Goal: Transaction & Acquisition: Purchase product/service

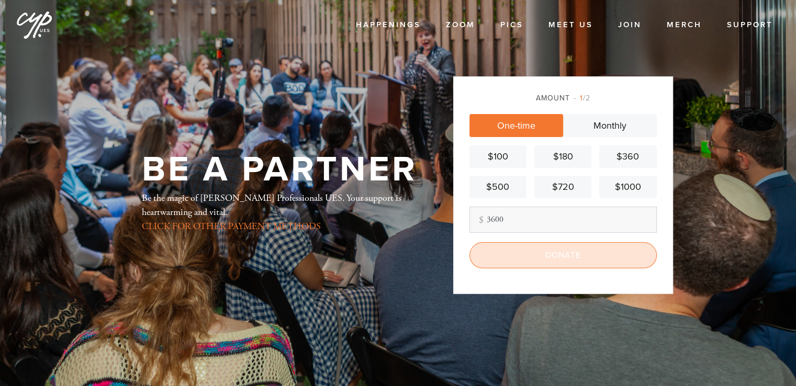
type input "3600"
click at [565, 253] on input "Donate" at bounding box center [563, 255] width 187 height 26
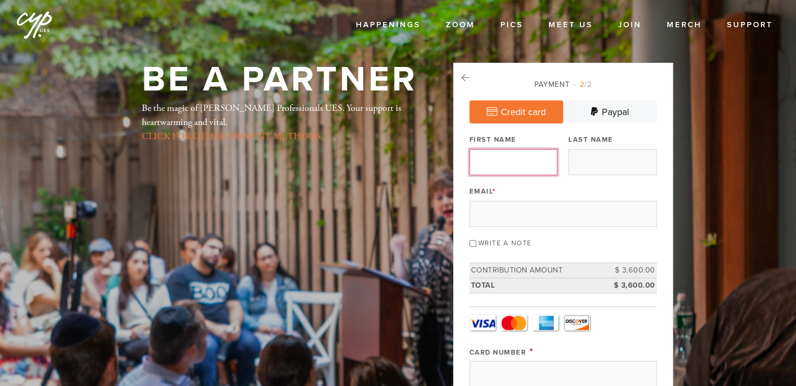
click at [526, 158] on input "First Name" at bounding box center [514, 162] width 88 height 26
type input "[PERSON_NAME]"
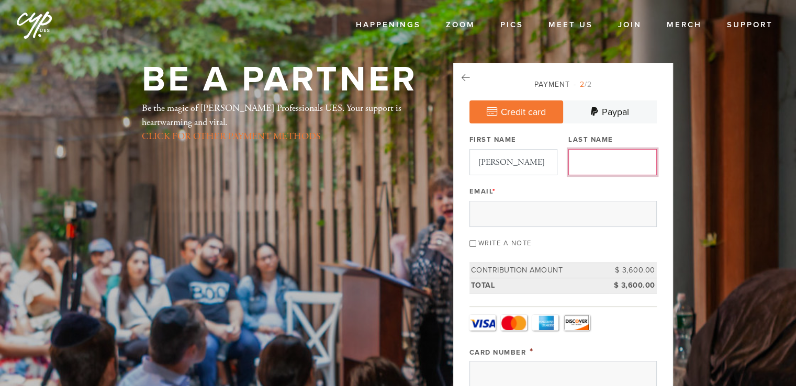
type input "[PERSON_NAME]"
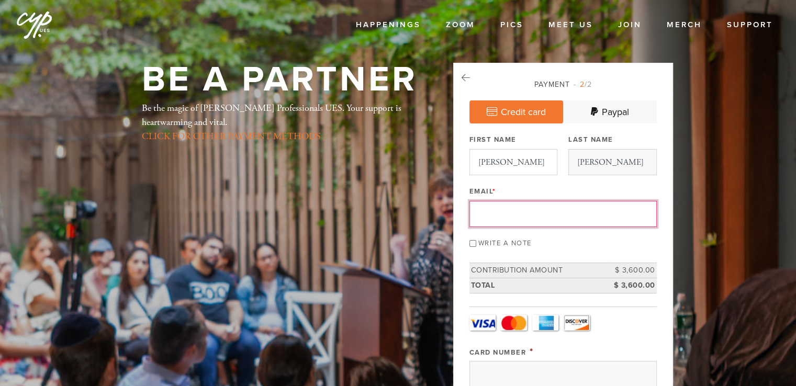
type input "[EMAIL_ADDRESS][DOMAIN_NAME]"
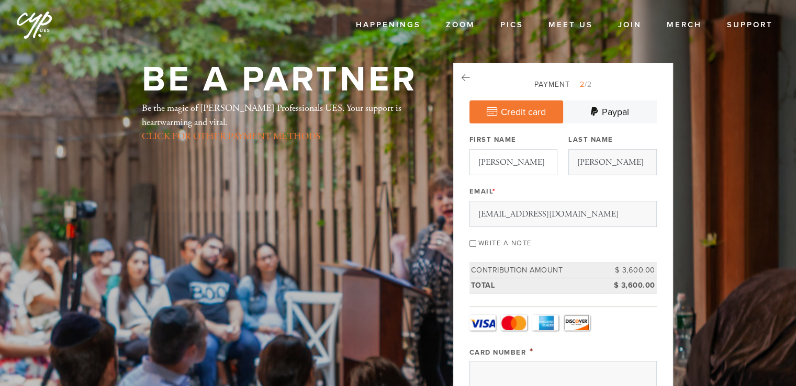
type input "[STREET_ADDRESS][PERSON_NAME]"
type input "[GEOGRAPHIC_DATA]"
type input "33160"
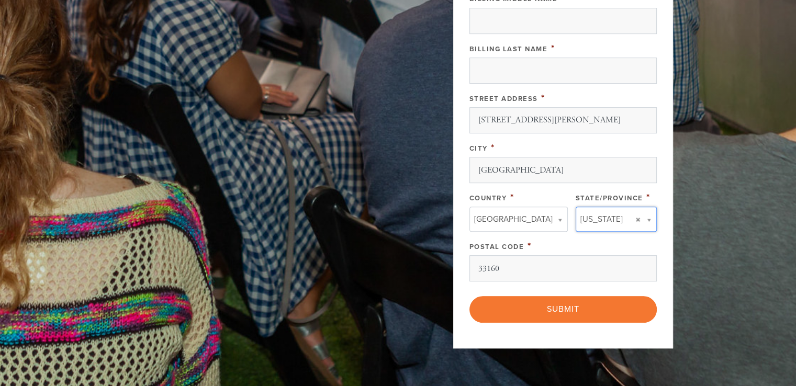
type input "[US_STATE]"
type input "[GEOGRAPHIC_DATA]"
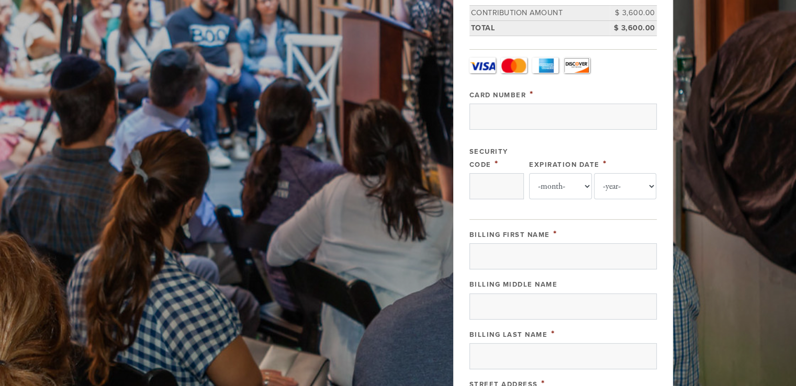
scroll to position [241, 0]
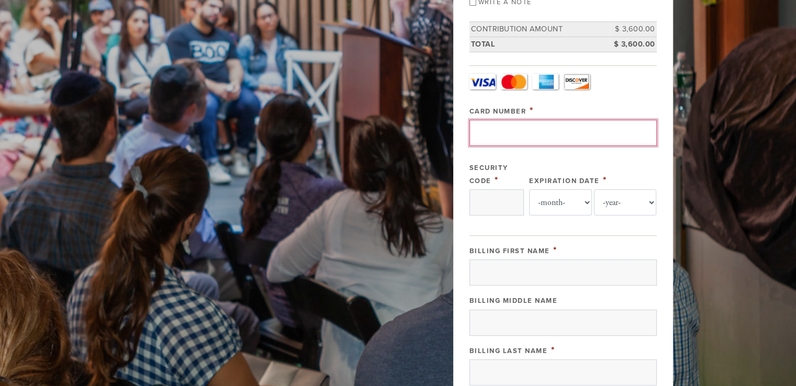
click at [562, 127] on input "Card Number" at bounding box center [563, 133] width 187 height 26
type input "[CREDIT_CARD_NUMBER]"
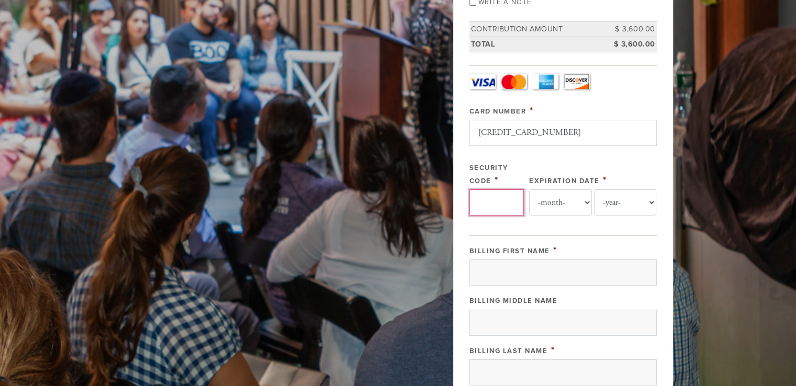
type input "487"
select select "4"
select select "2028"
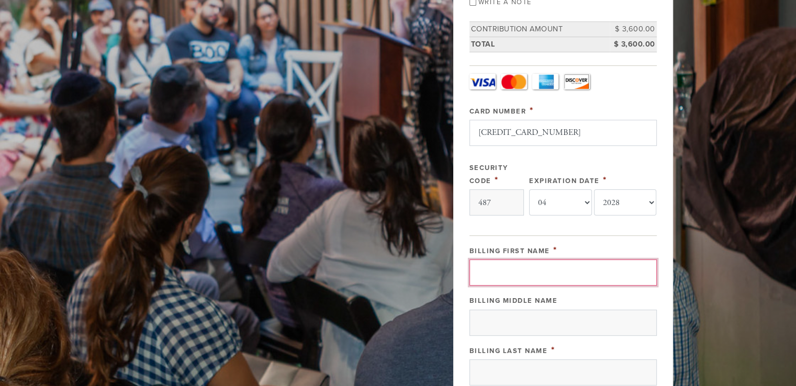
type input "[PERSON_NAME]"
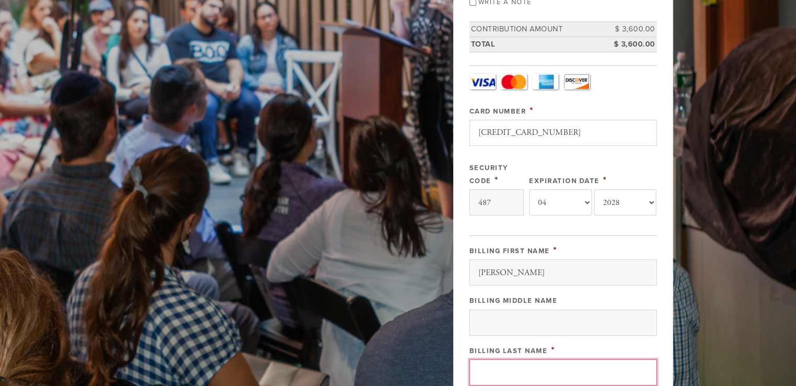
type input "[PERSON_NAME]"
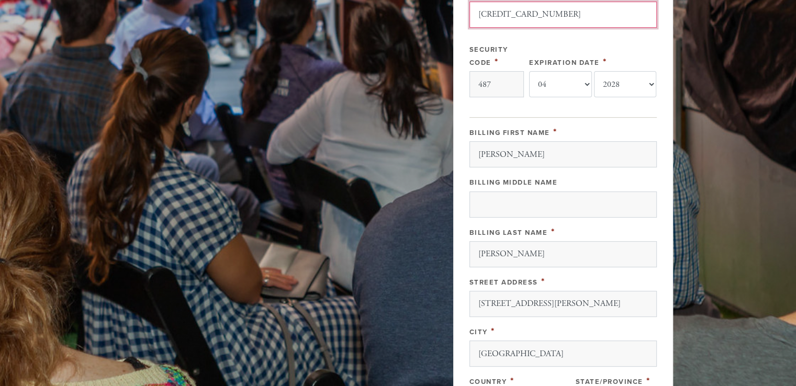
scroll to position [373, 0]
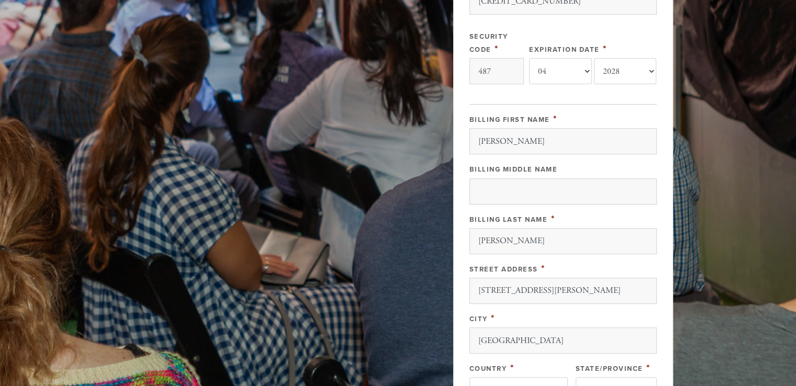
drag, startPoint x: 796, startPoint y: 203, endPoint x: 802, endPoint y: 170, distance: 34.1
click at [796, 170] on html "Skip to main content Happenings Events Classes Shabbat Torah Academy Bus to Ohe…" at bounding box center [398, 168] width 796 height 1083
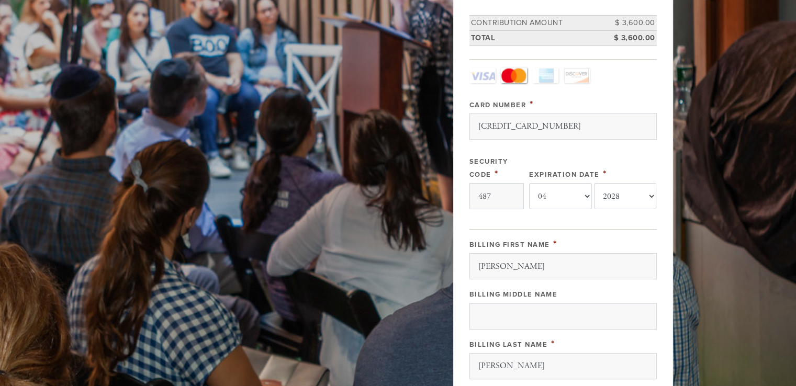
scroll to position [244, 0]
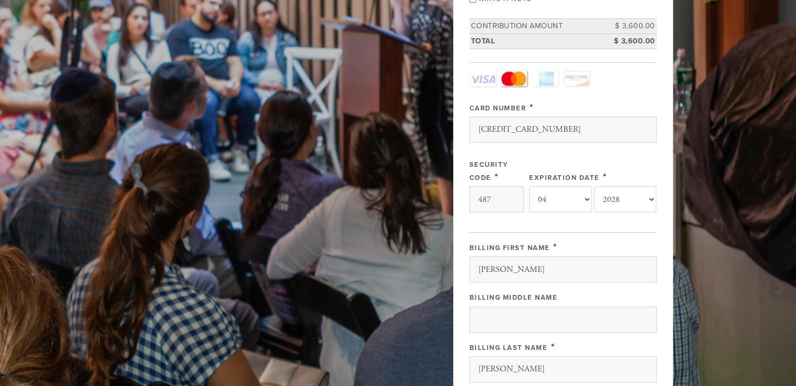
click at [789, 230] on header "Happenings Events Classes Shabbat Torah Academy Bus to Ohel All Programs Zoom P…" at bounding box center [398, 241] width 796 height 971
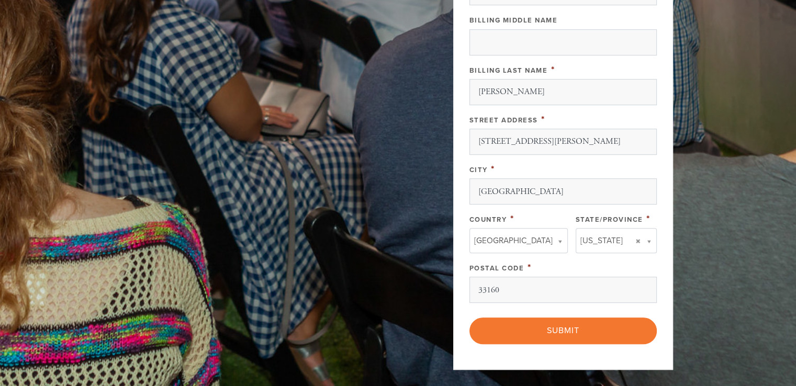
scroll to position [546, 0]
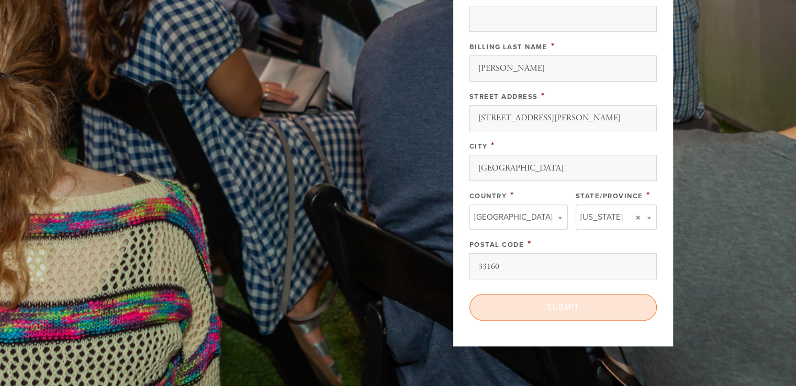
click at [606, 307] on input "Submit" at bounding box center [563, 307] width 187 height 26
